Goal: Find specific page/section: Find specific page/section

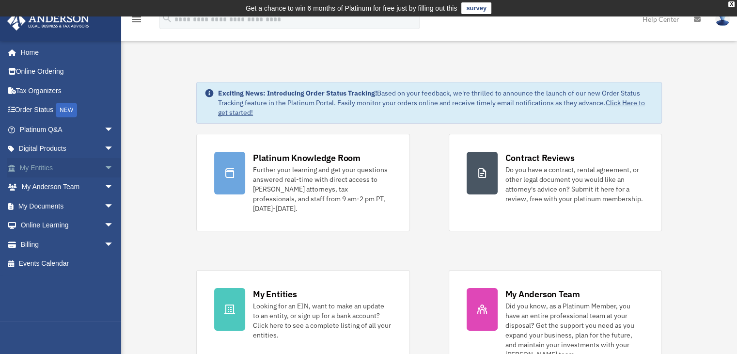
click at [104, 165] on span "arrow_drop_down" at bounding box center [113, 168] width 19 height 20
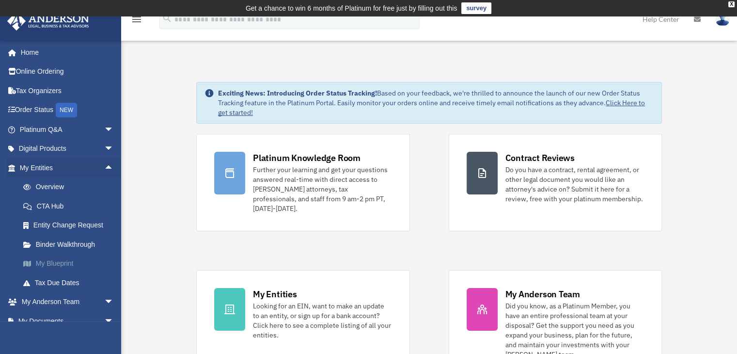
click at [43, 264] on link "My Blueprint" at bounding box center [71, 263] width 115 height 19
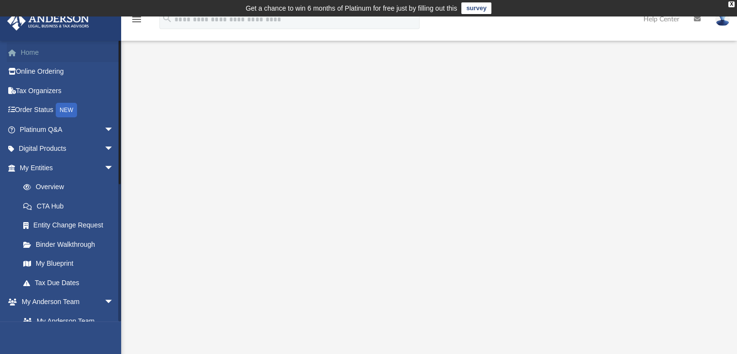
click at [50, 54] on link "Home" at bounding box center [68, 52] width 122 height 19
